Goal: Transaction & Acquisition: Purchase product/service

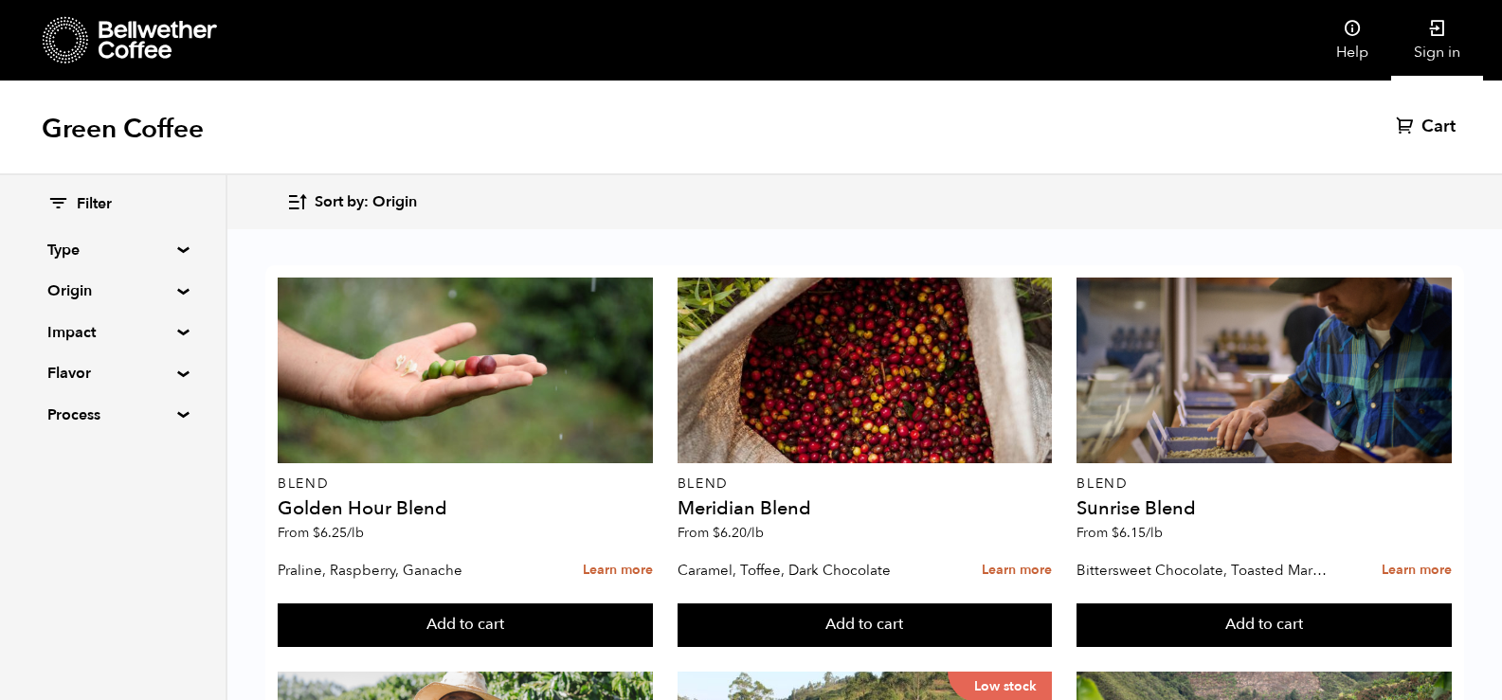
click at [1439, 20] on icon at bounding box center [1437, 28] width 19 height 19
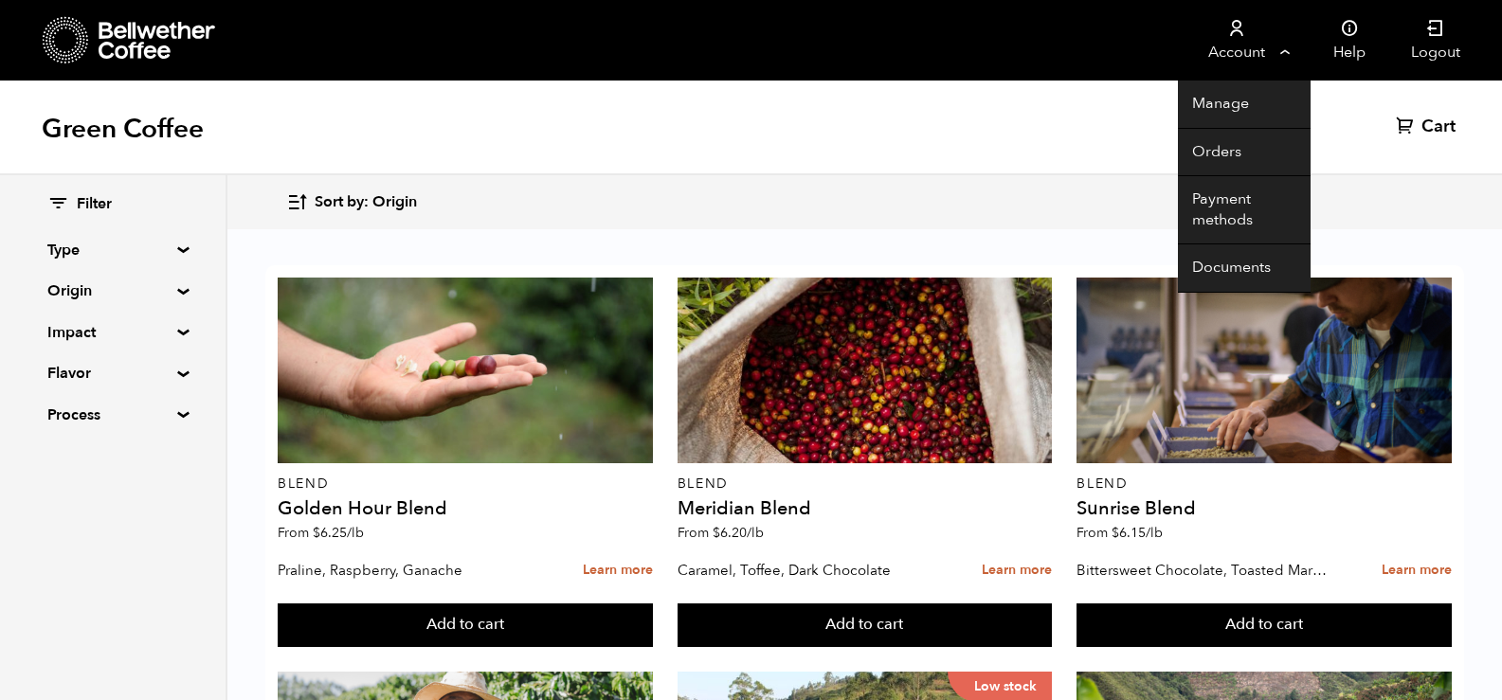
click at [1274, 54] on link "Account" at bounding box center [1236, 40] width 117 height 81
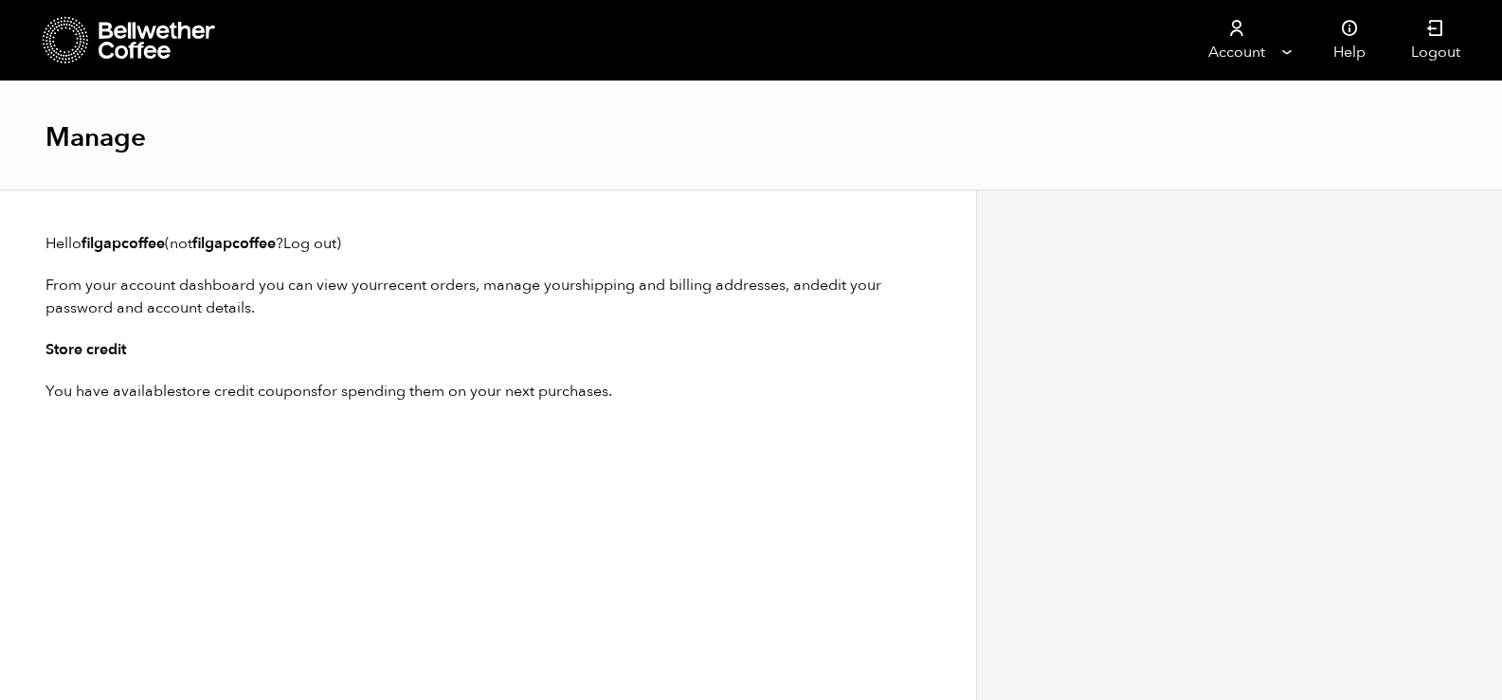
click at [272, 391] on link "store credit coupons" at bounding box center [246, 391] width 142 height 21
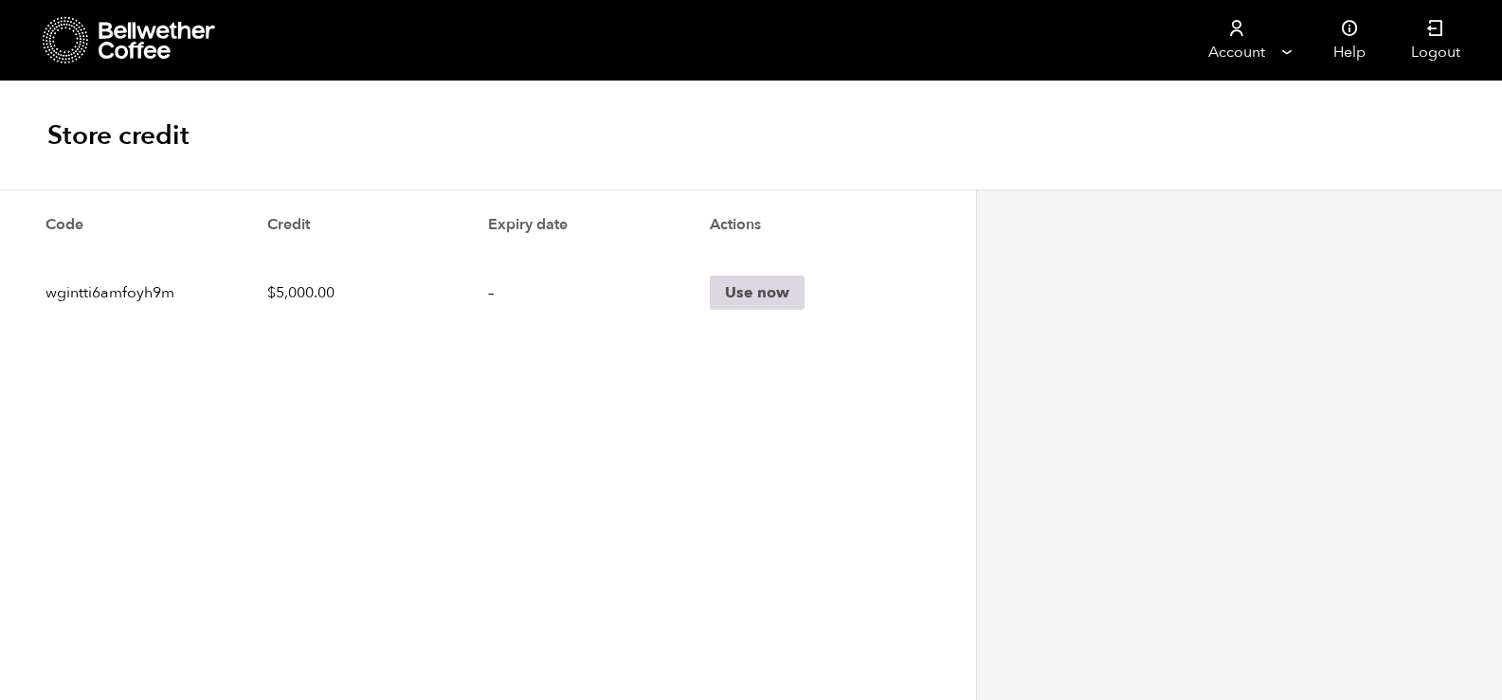
click at [751, 302] on link "Use now" at bounding box center [757, 293] width 95 height 34
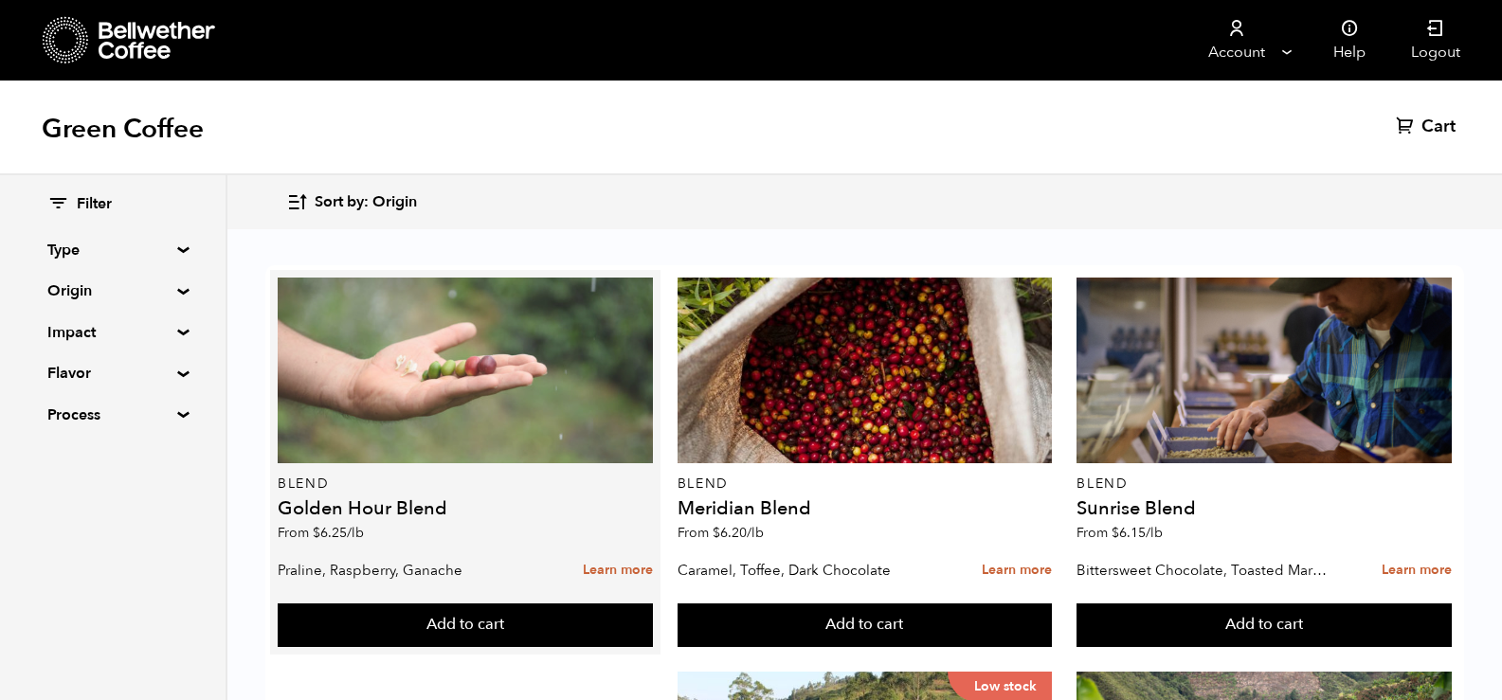
click at [455, 371] on div at bounding box center [465, 371] width 375 height 186
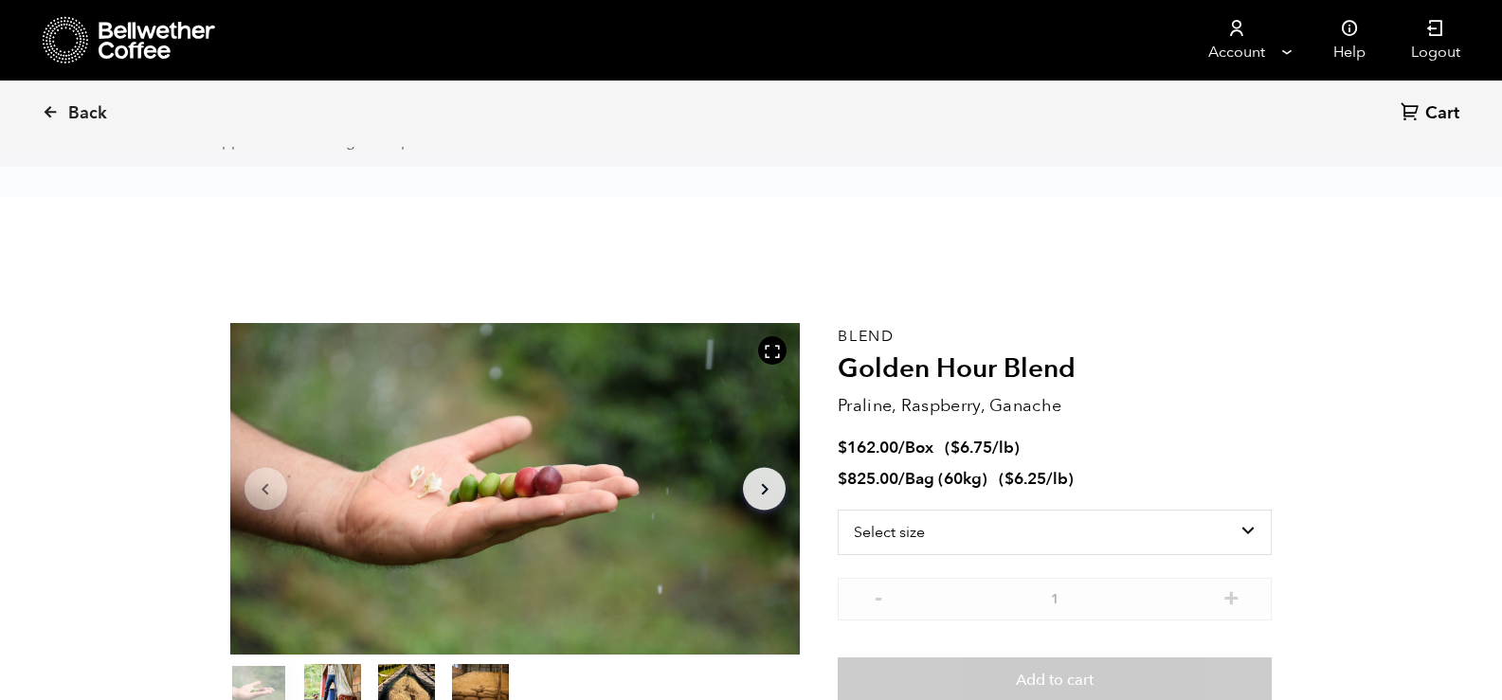
scroll to position [221, 0]
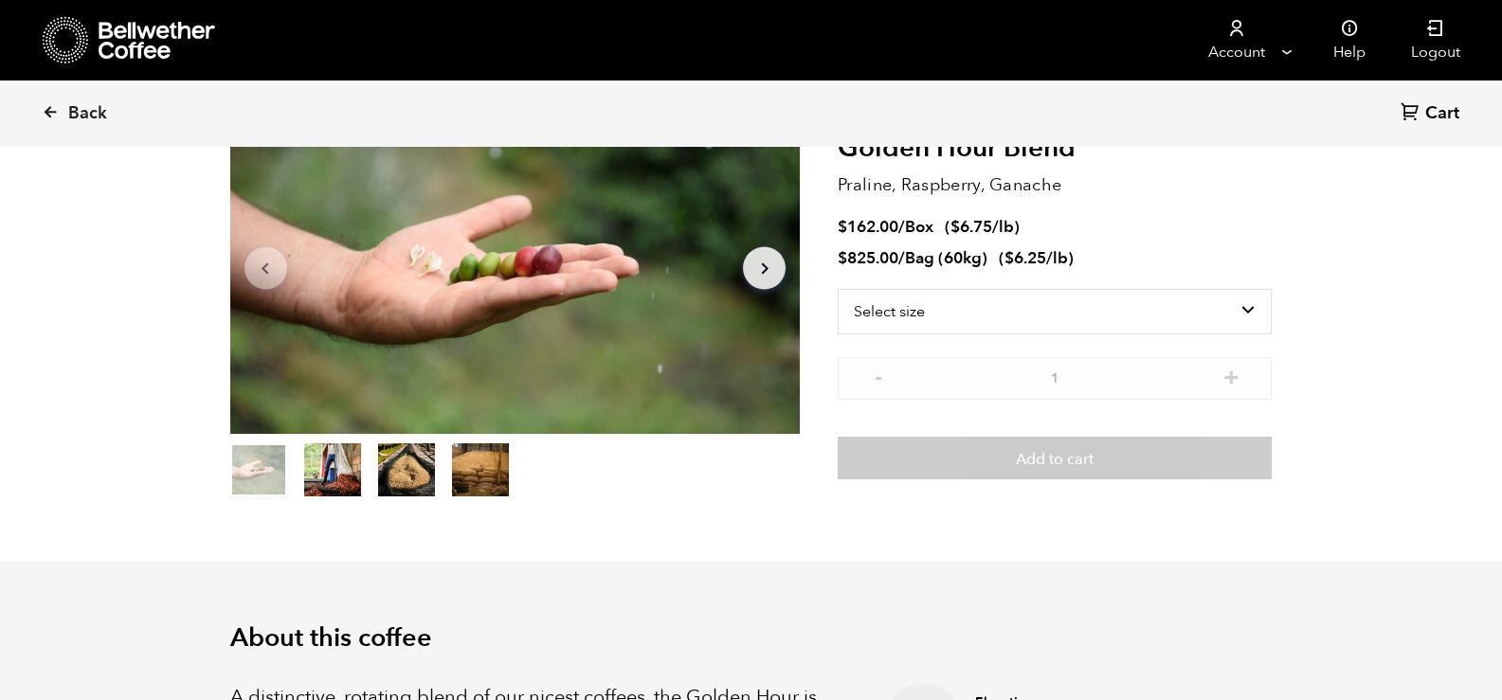
click at [763, 270] on icon "Arrow Right" at bounding box center [764, 268] width 23 height 23
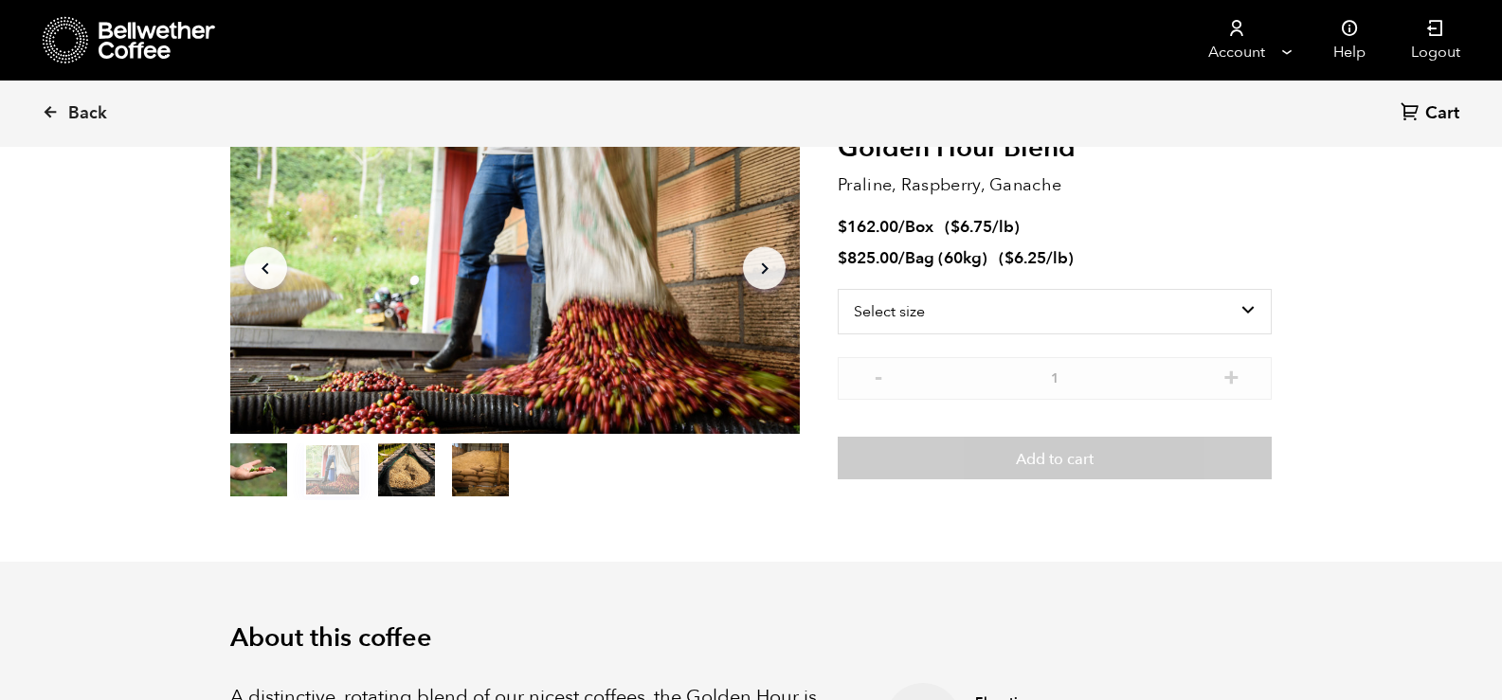
click at [763, 270] on icon "Arrow Right" at bounding box center [764, 268] width 23 height 23
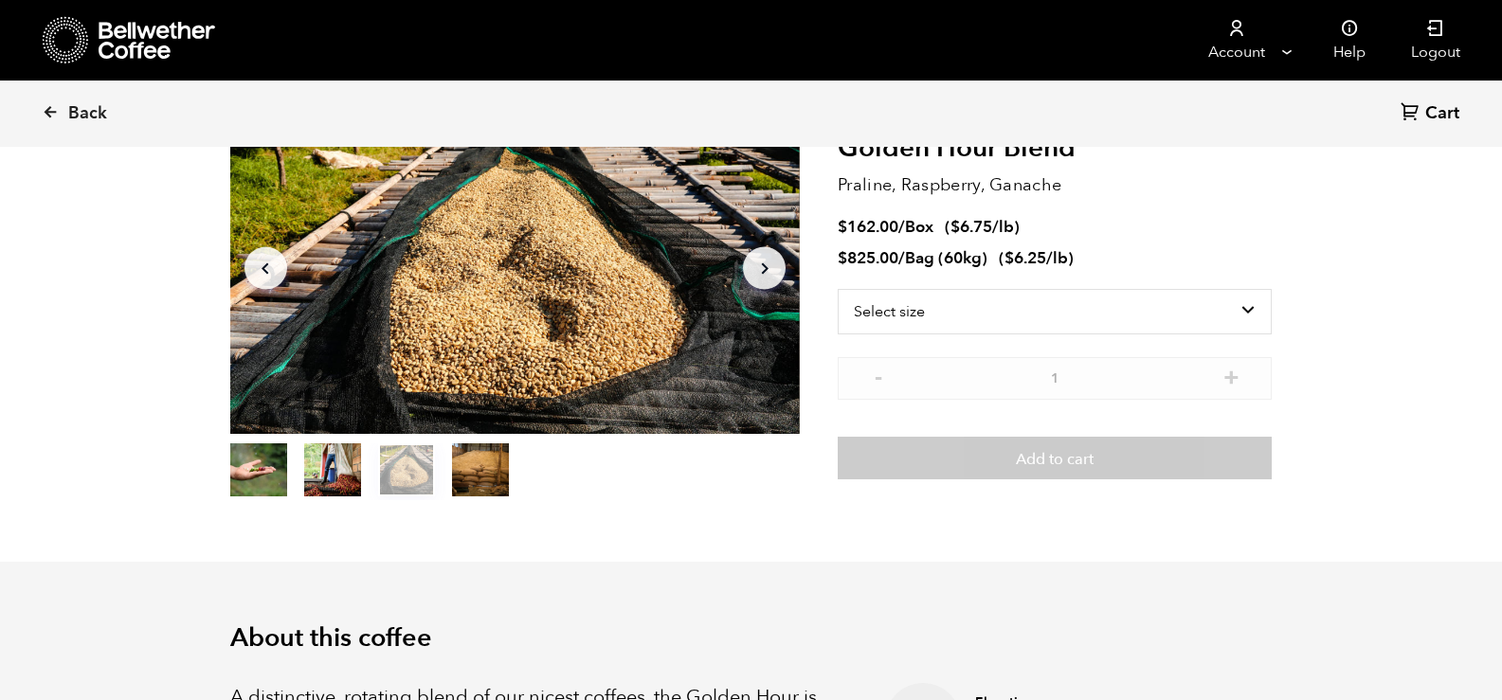
click at [763, 270] on icon "Arrow Right" at bounding box center [764, 268] width 23 height 23
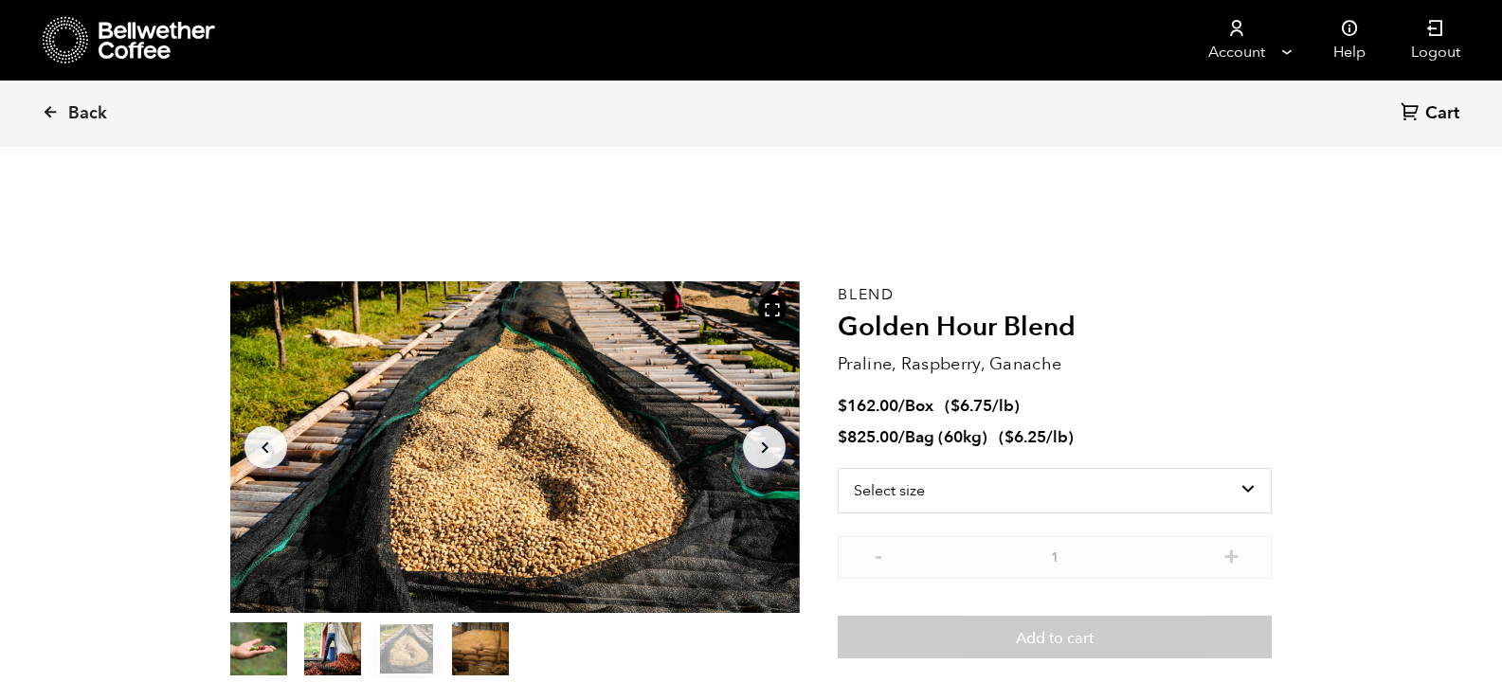
scroll to position [0, 0]
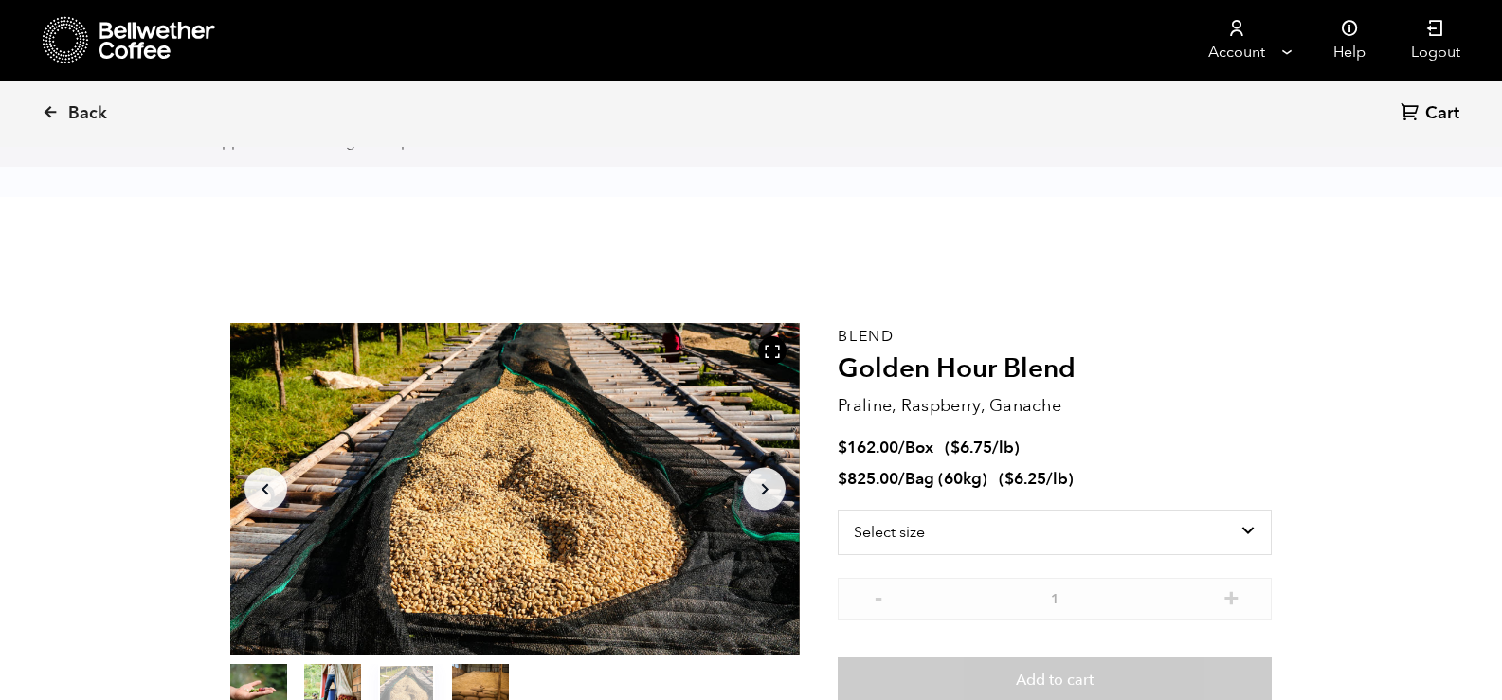
click at [475, 368] on div at bounding box center [515, 489] width 570 height 332
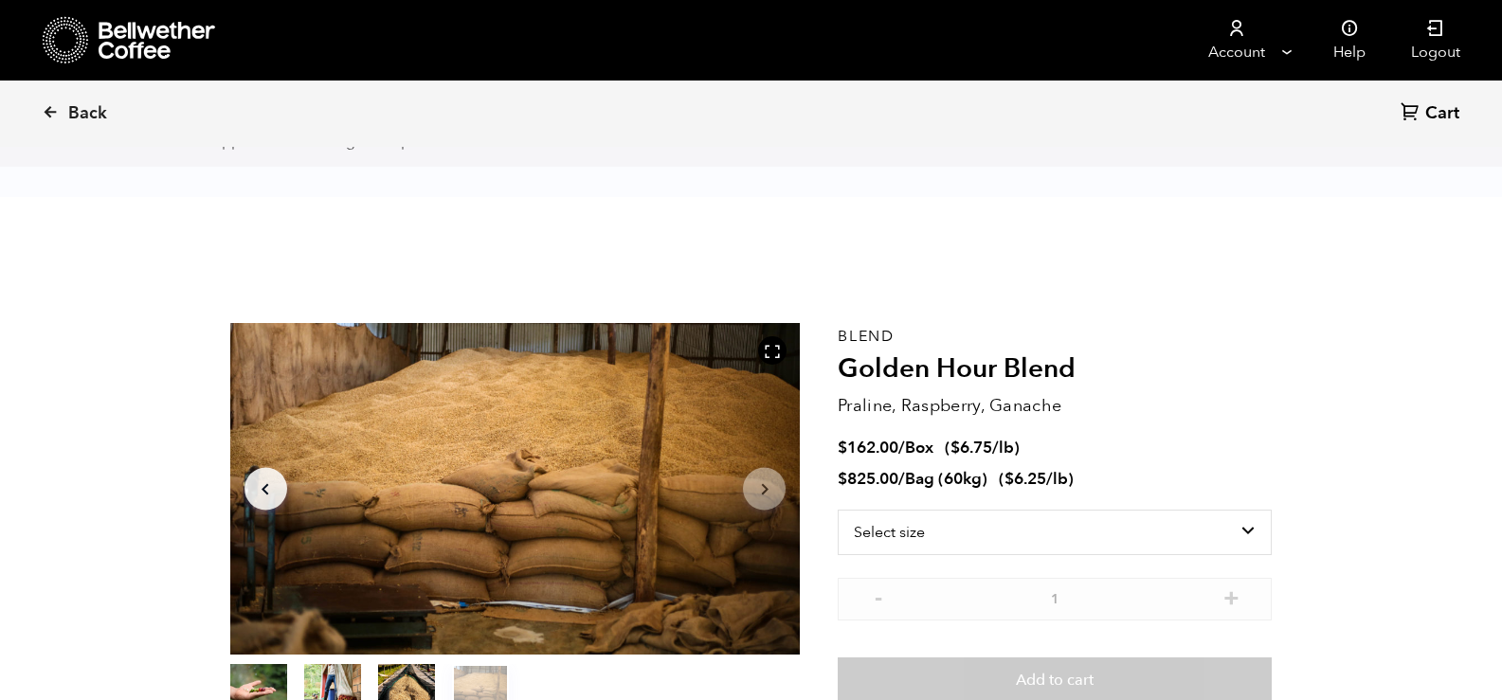
click at [259, 675] on button "item 0" at bounding box center [258, 694] width 57 height 53
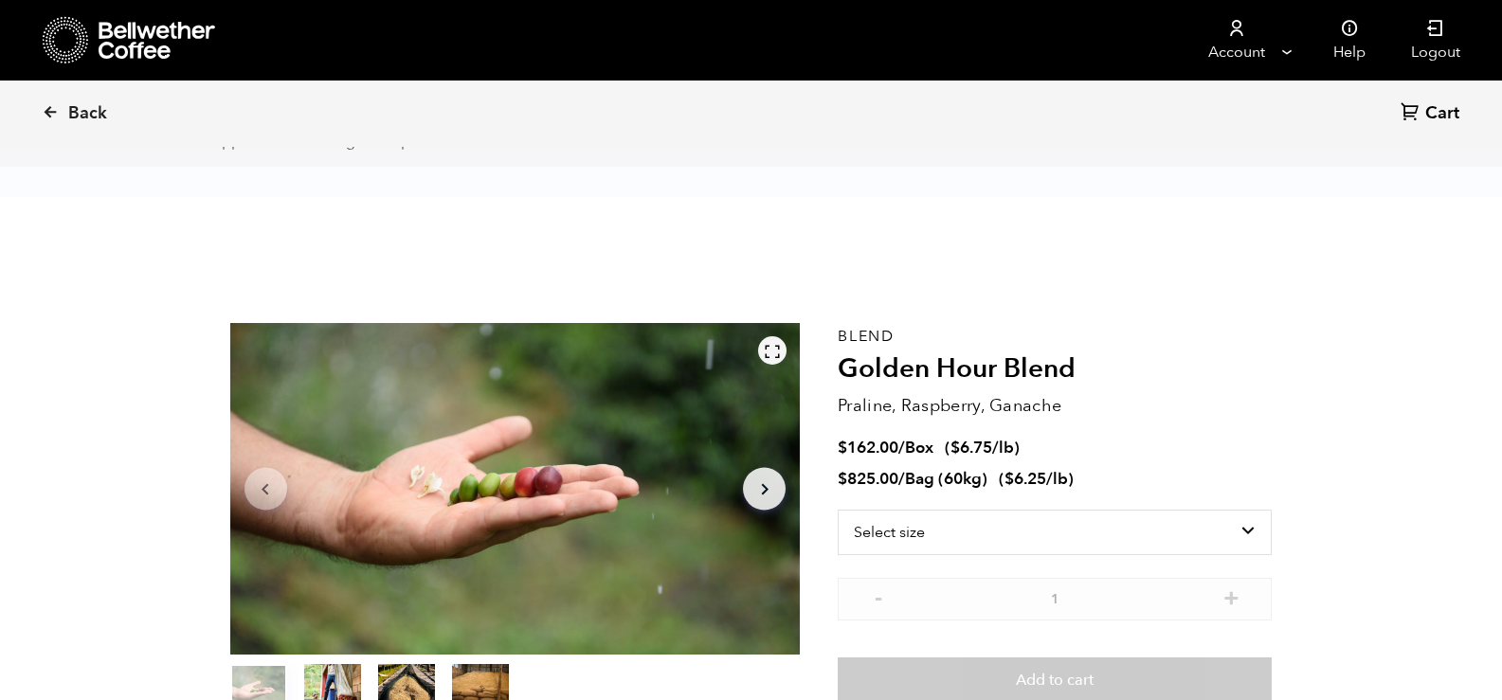
click at [770, 348] on icon at bounding box center [772, 351] width 17 height 17
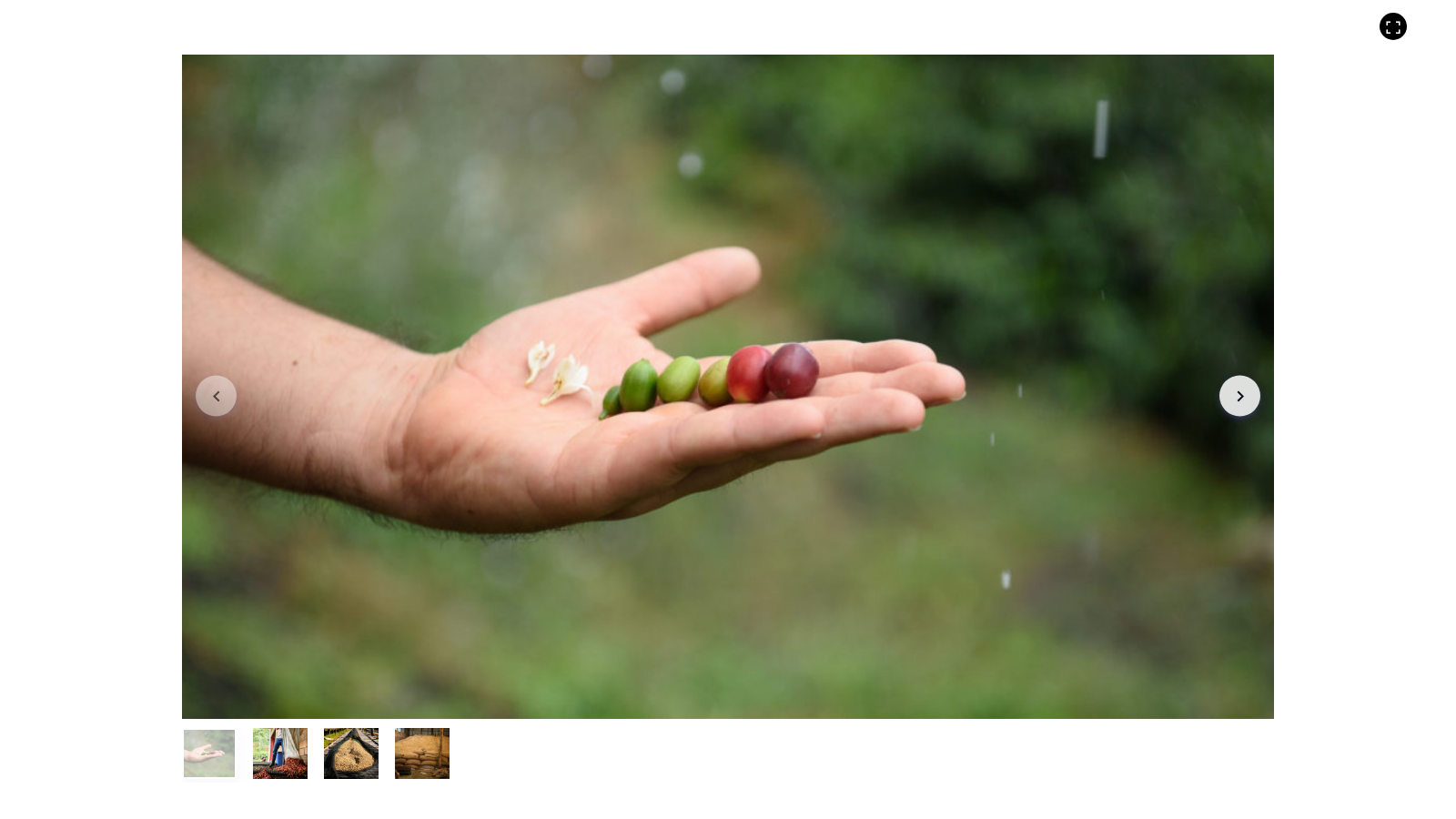
click at [1243, 395] on icon "Arrow Right" at bounding box center [1240, 396] width 22 height 22
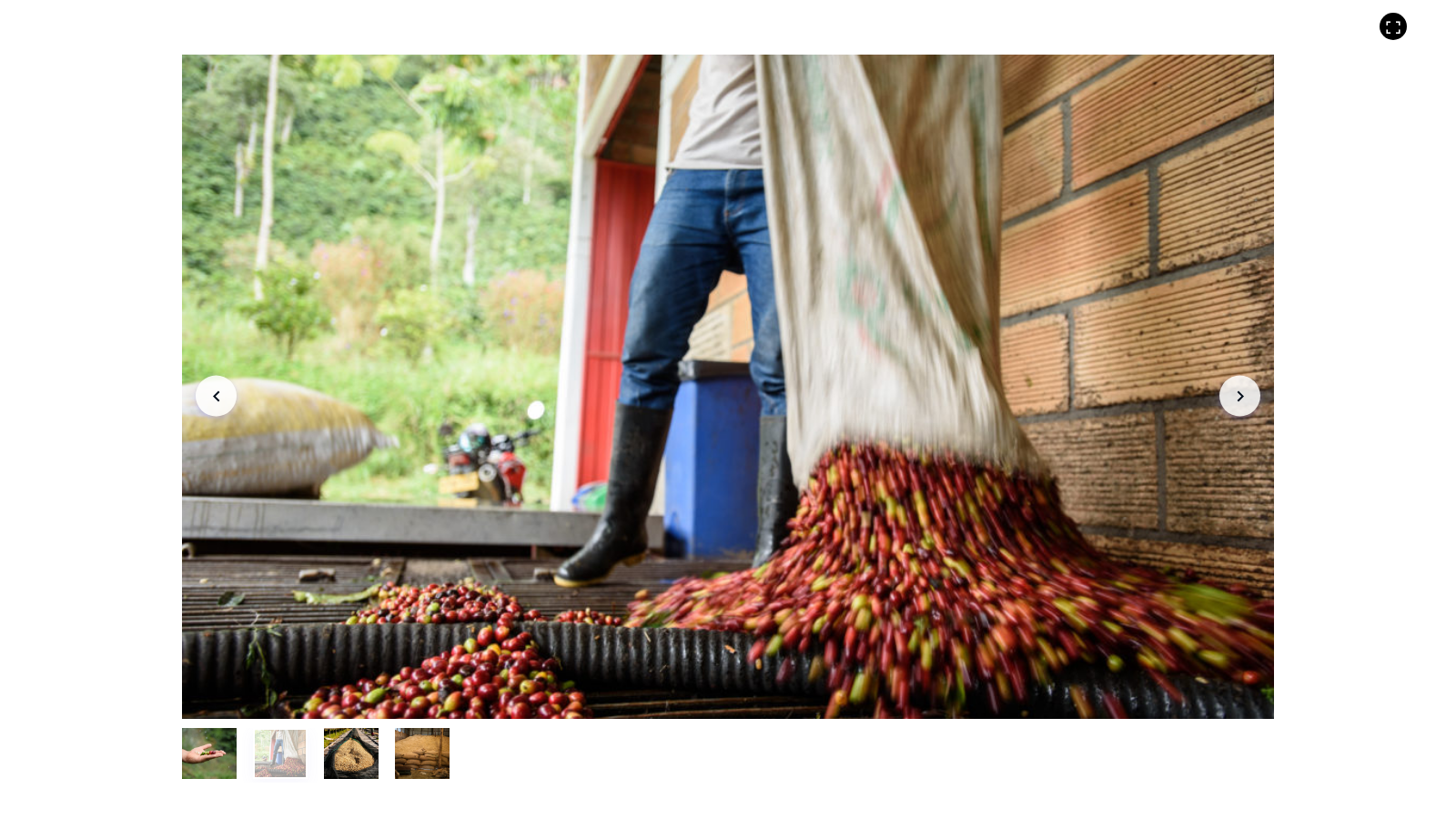
click at [1243, 395] on icon "Arrow Right" at bounding box center [1240, 396] width 22 height 22
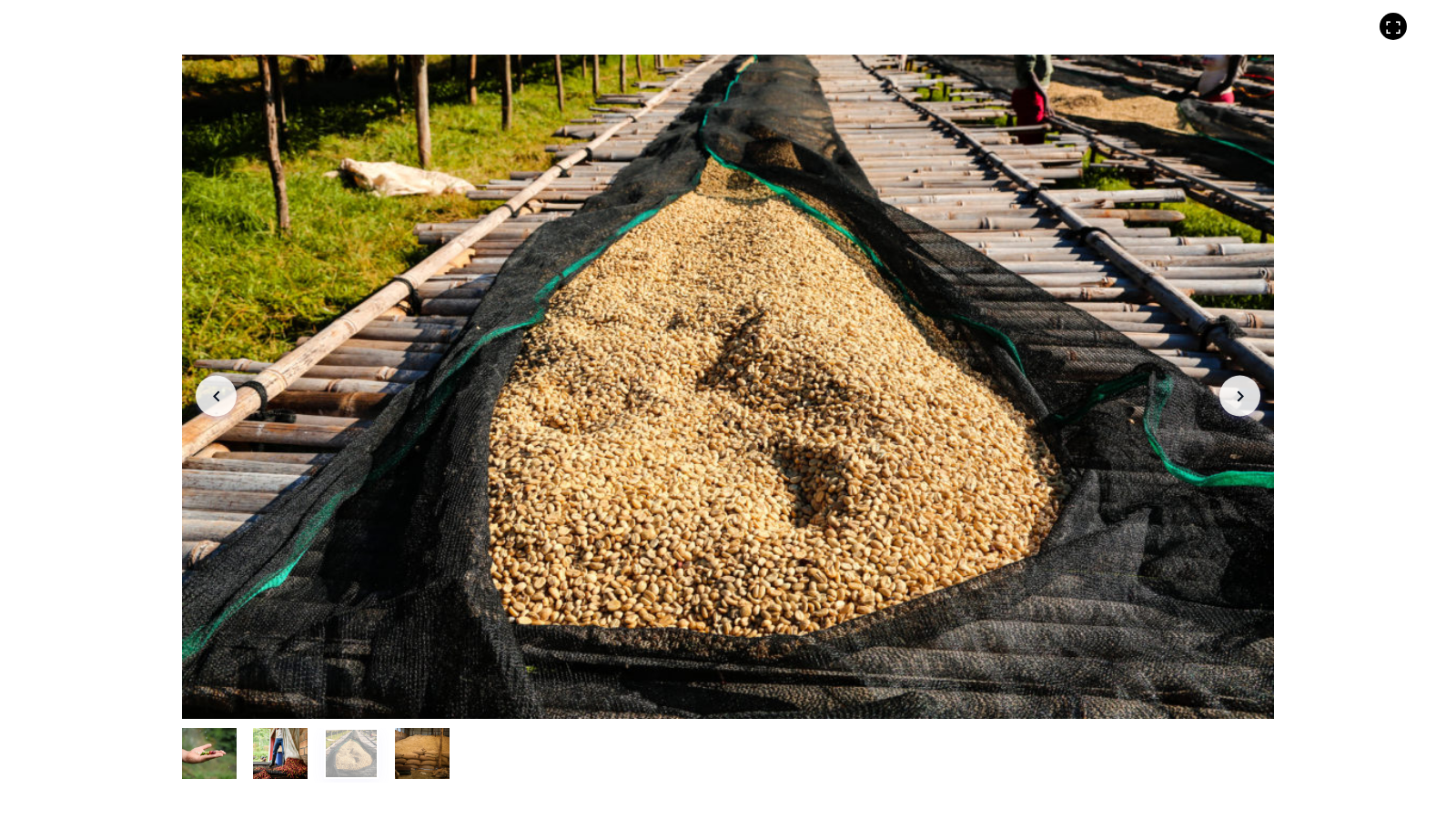
click at [1243, 395] on icon "Arrow Right" at bounding box center [1240, 396] width 22 height 22
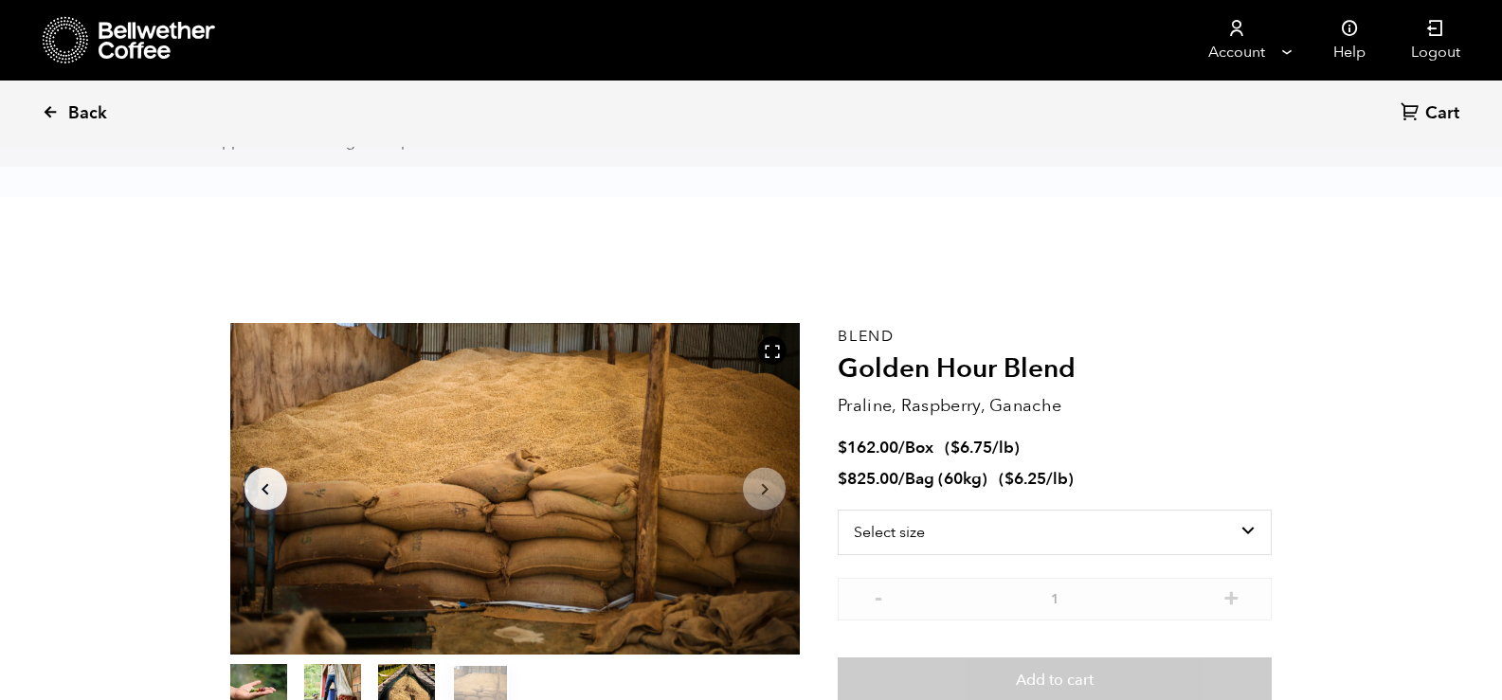
click at [75, 112] on span "Back" at bounding box center [87, 113] width 39 height 23
